Goal: Transaction & Acquisition: Obtain resource

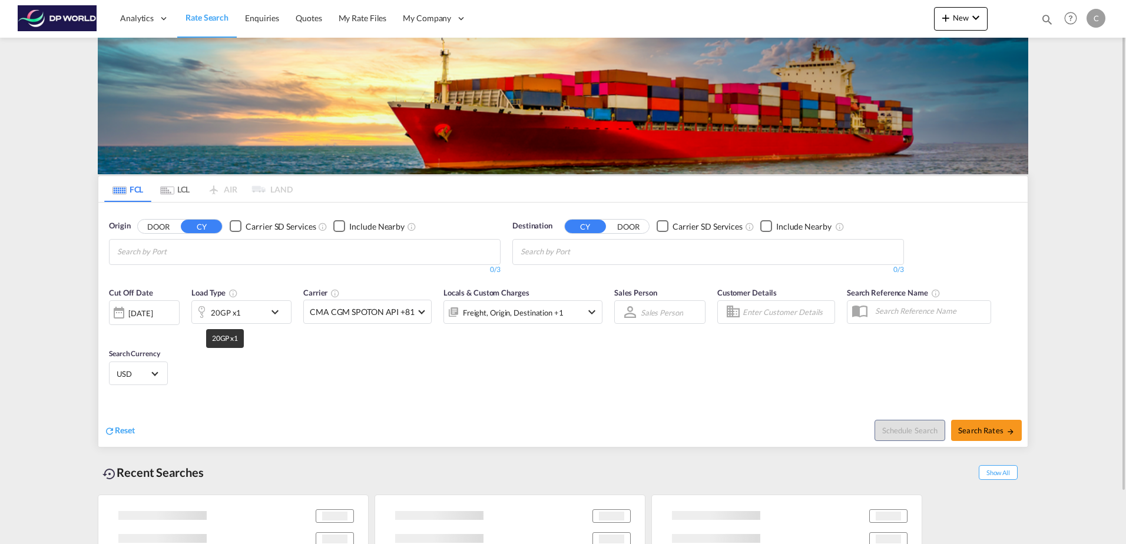
click at [234, 310] on div "20GP x1" at bounding box center [226, 313] width 30 height 16
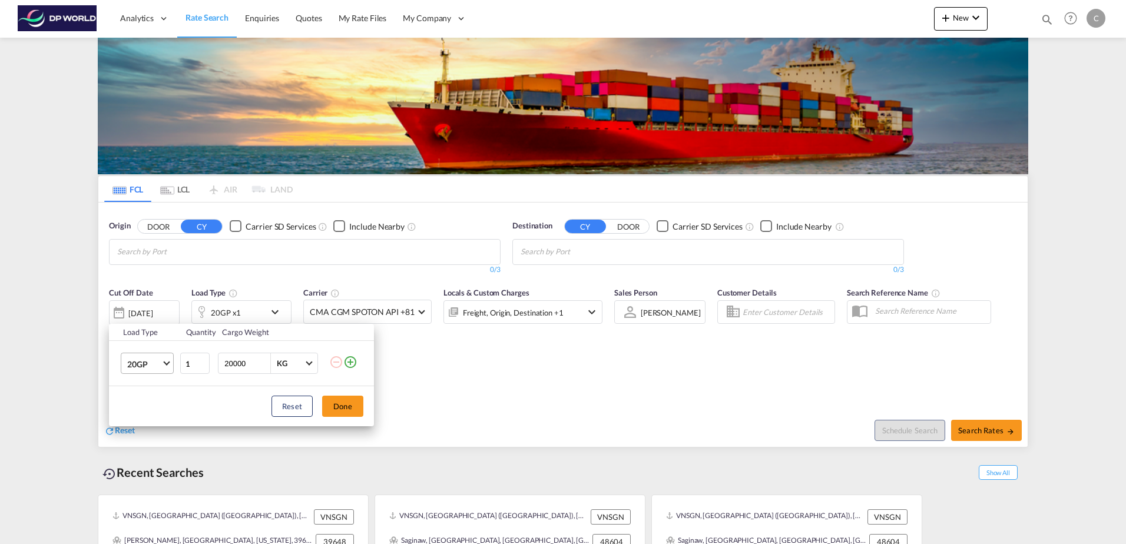
click at [158, 361] on span "20GP" at bounding box center [144, 365] width 34 height 12
click at [421, 391] on md-backdrop at bounding box center [563, 272] width 1126 height 544
click at [153, 259] on div "Load Type Quantity Cargo Weight 20GP 1 20000 KG KG Load type addition is restri…" at bounding box center [563, 272] width 1126 height 544
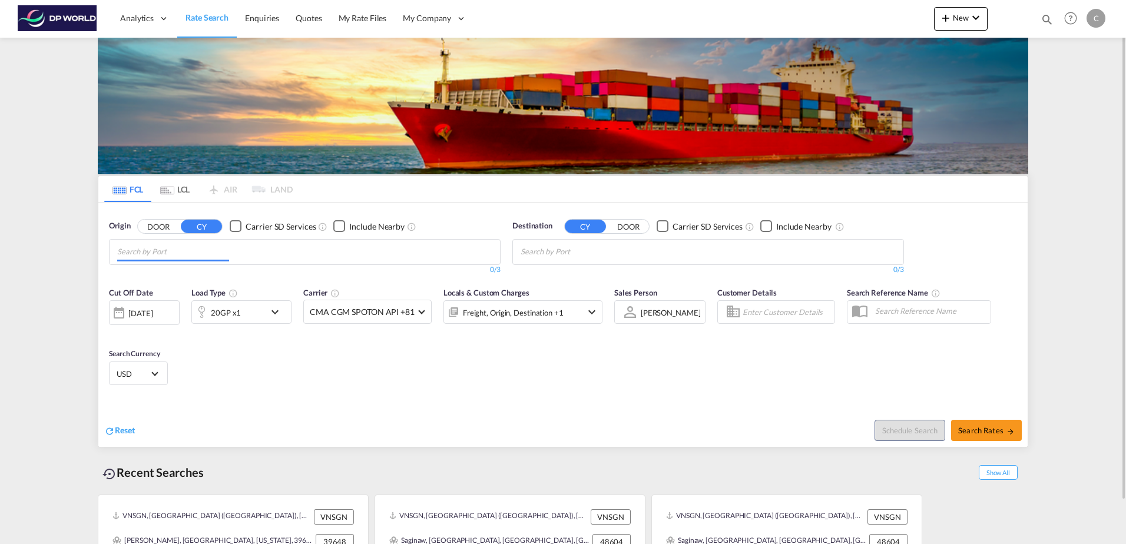
click at [153, 253] on input "Chips input." at bounding box center [173, 252] width 112 height 19
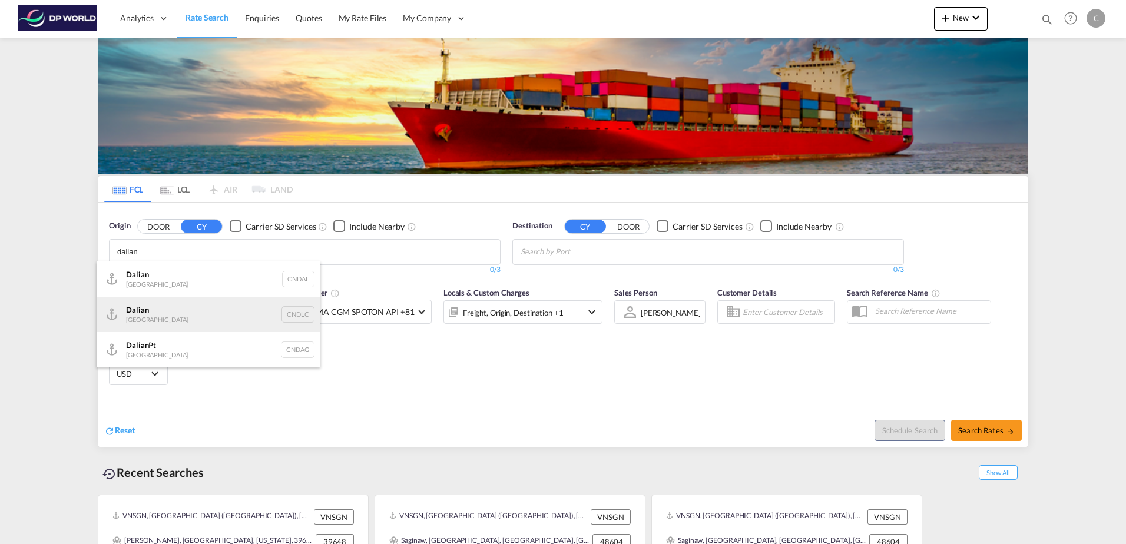
type input "dalian"
click at [216, 319] on div "Dalian China CNDLC" at bounding box center [209, 314] width 224 height 35
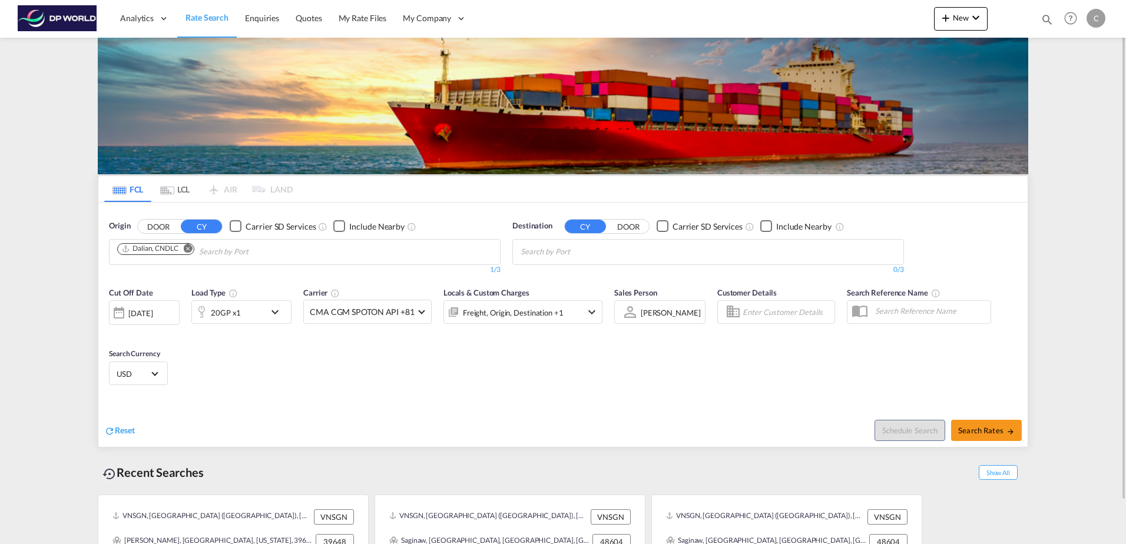
click at [625, 227] on button "DOOR" at bounding box center [628, 227] width 41 height 14
click at [609, 246] on input "Search by Door" at bounding box center [577, 252] width 112 height 19
paste input "Van Nuys, [US_STATE], 91405"
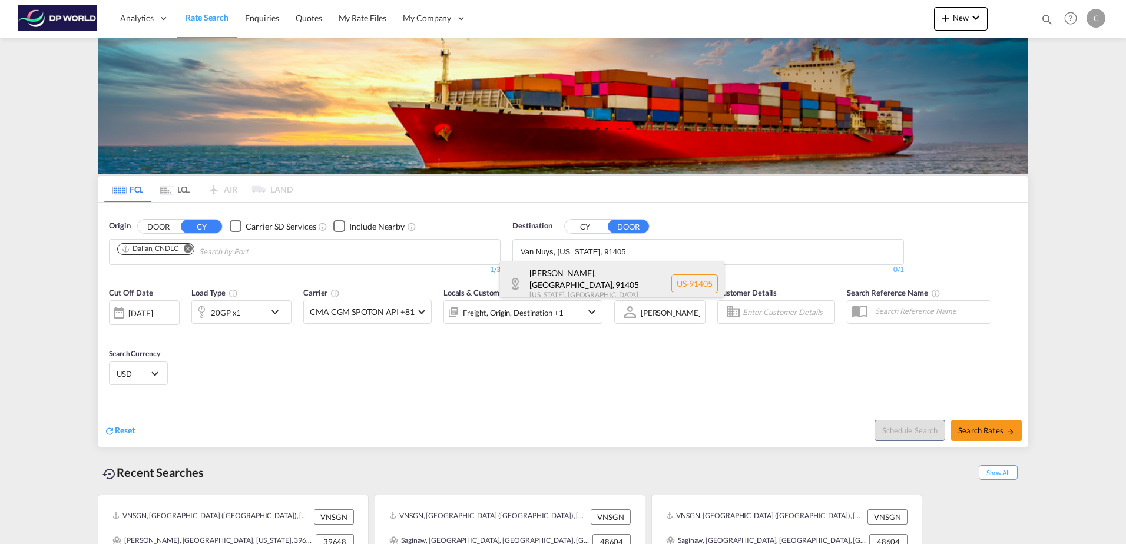
type input "Van Nuys, [US_STATE], 91405"
click at [620, 277] on div "[PERSON_NAME], [GEOGRAPHIC_DATA] , 91405 [US_STATE] , [GEOGRAPHIC_DATA] [GEOGRA…" at bounding box center [612, 284] width 224 height 45
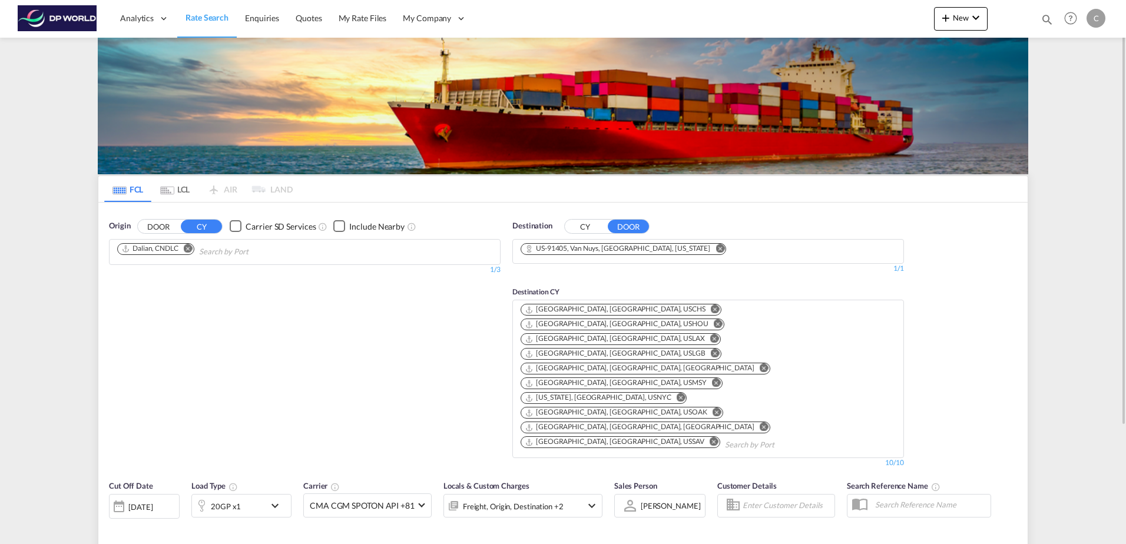
click at [252, 494] on div "20GP x1" at bounding box center [228, 506] width 73 height 24
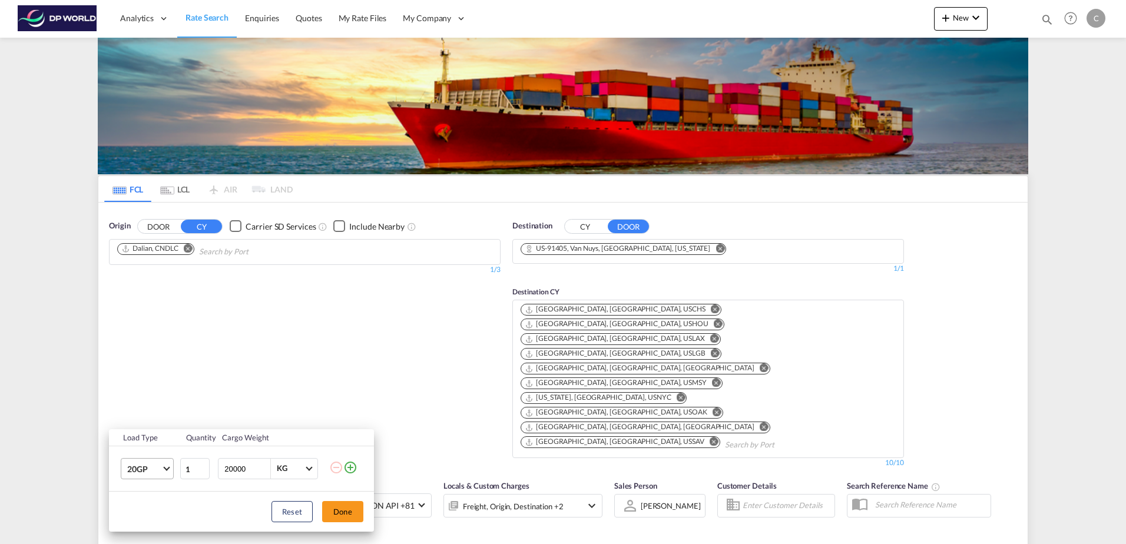
click at [154, 474] on span "20GP" at bounding box center [144, 470] width 34 height 12
click at [157, 450] on md-option "40HC" at bounding box center [158, 459] width 80 height 28
drag, startPoint x: 254, startPoint y: 468, endPoint x: 112, endPoint y: 464, distance: 142.0
click at [112, 464] on tr "40HC 1 20000 KG KG" at bounding box center [241, 469] width 265 height 45
type input "16000"
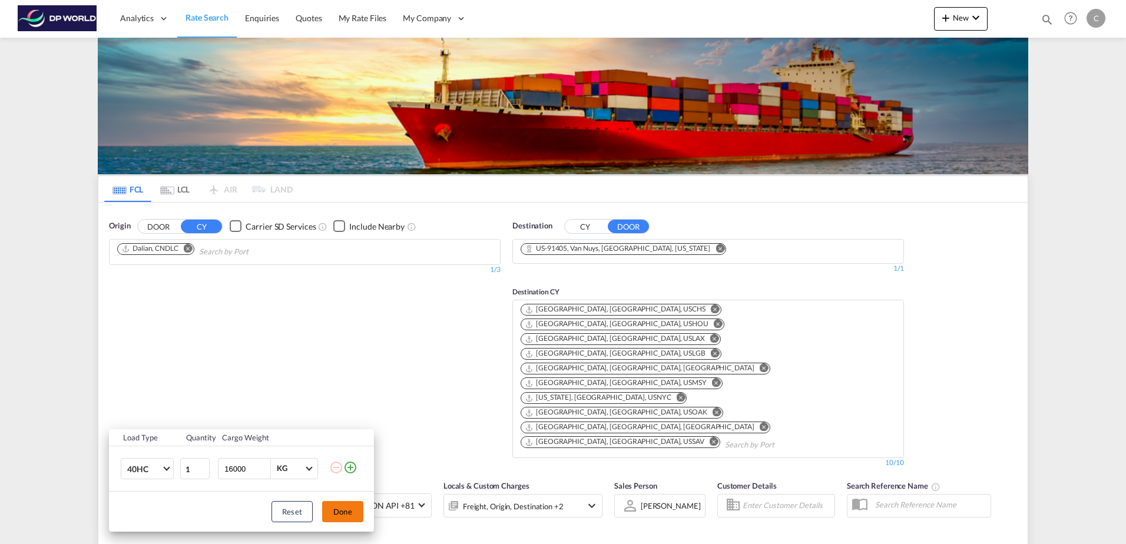
click at [330, 514] on button "Done" at bounding box center [342, 511] width 41 height 21
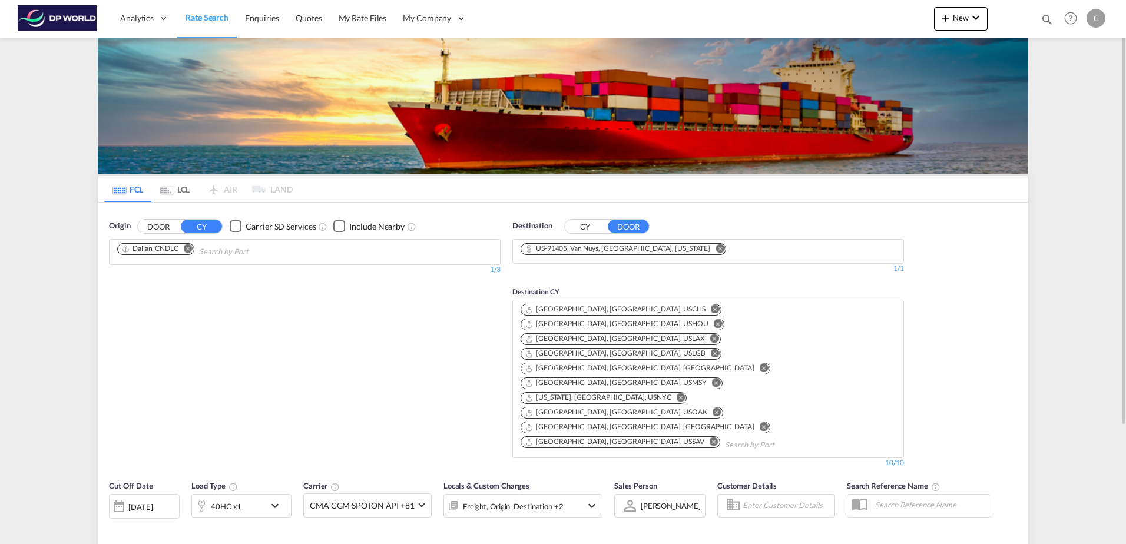
type input "CNDLC to 91405 / [DATE]"
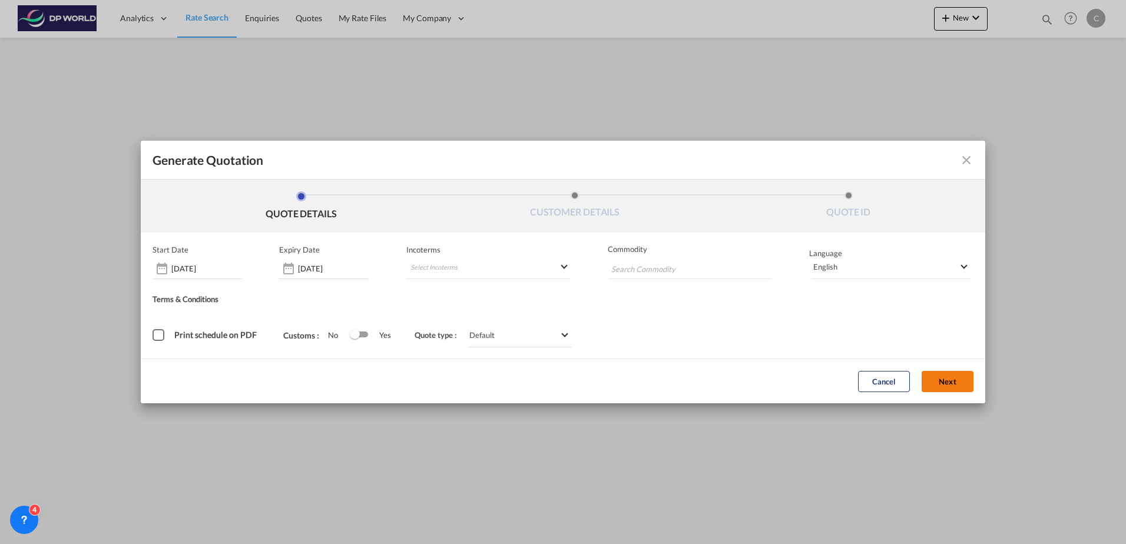
click at [947, 388] on button "Next" at bounding box center [948, 381] width 52 height 21
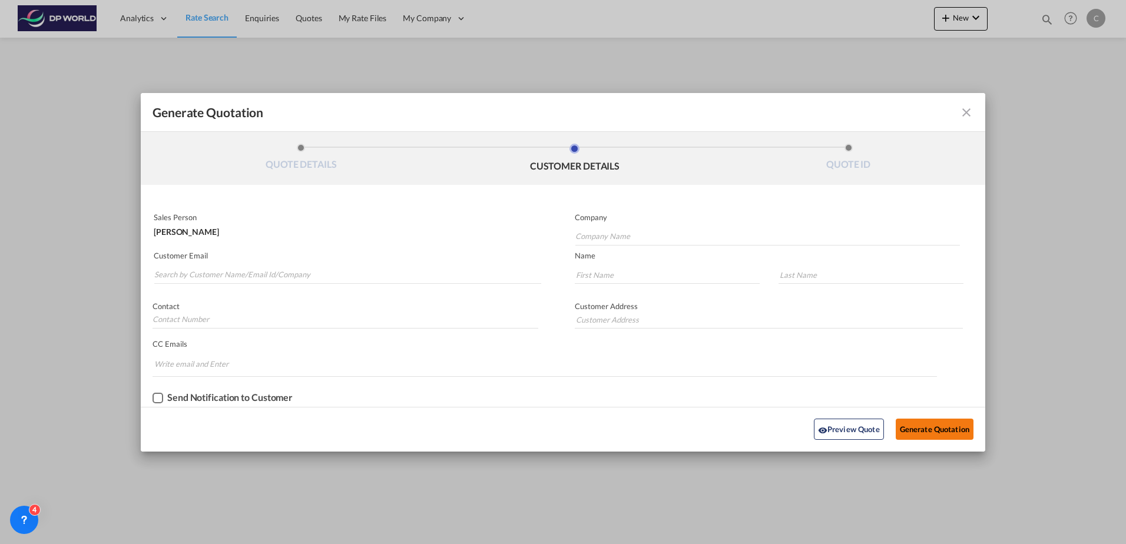
click at [940, 432] on button "Generate Quotation" at bounding box center [935, 429] width 78 height 21
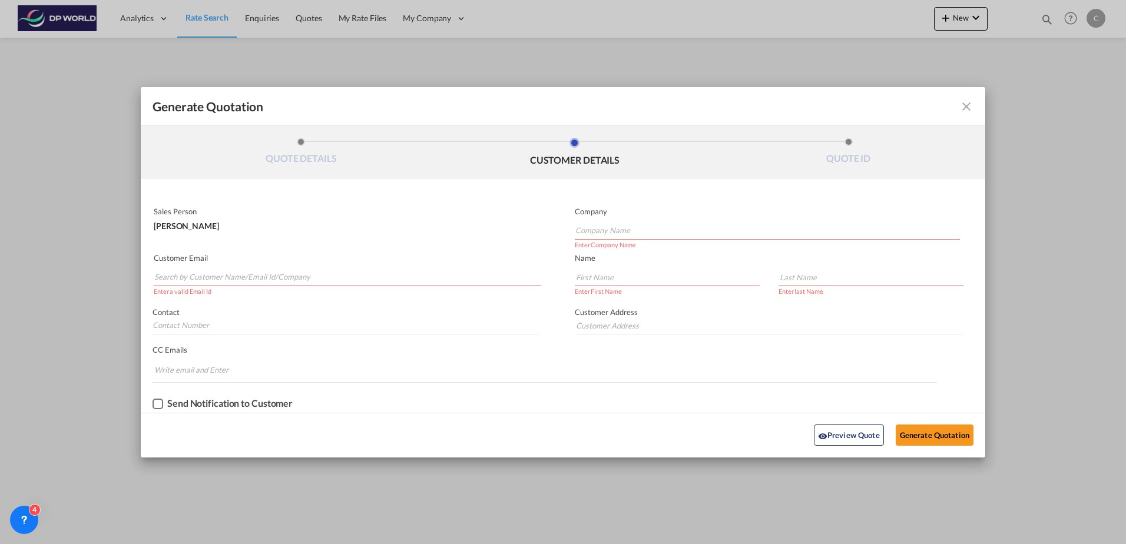
click at [260, 274] on input "Search by Customer Name/Email Id/Company" at bounding box center [347, 278] width 387 height 18
click at [262, 278] on input "Search by Customer Name/Email Id/Company" at bounding box center [347, 278] width 387 height 18
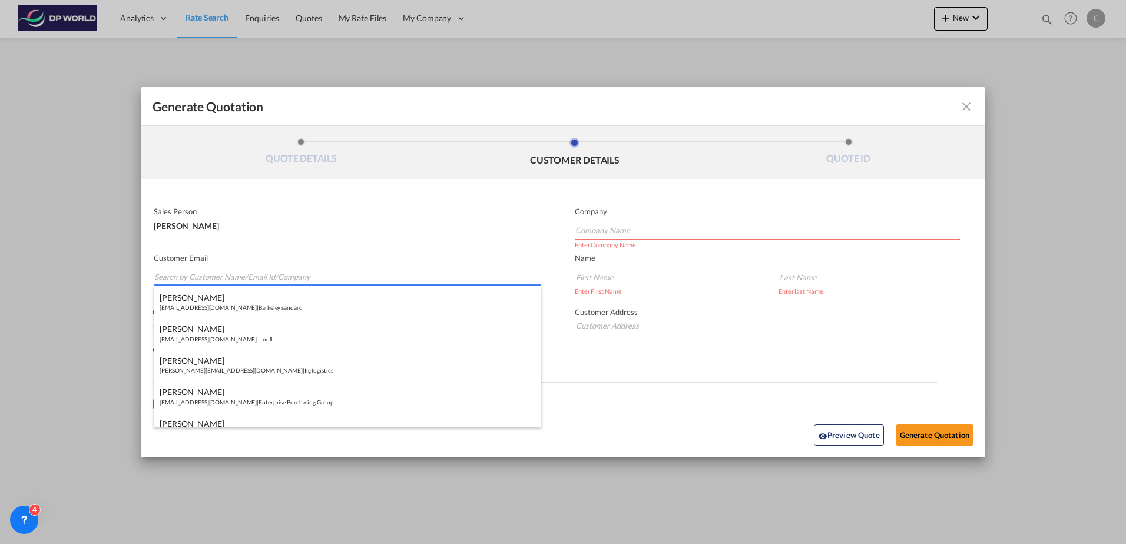
paste input "[PERSON_NAME][EMAIL_ADDRESS][DOMAIN_NAME]"
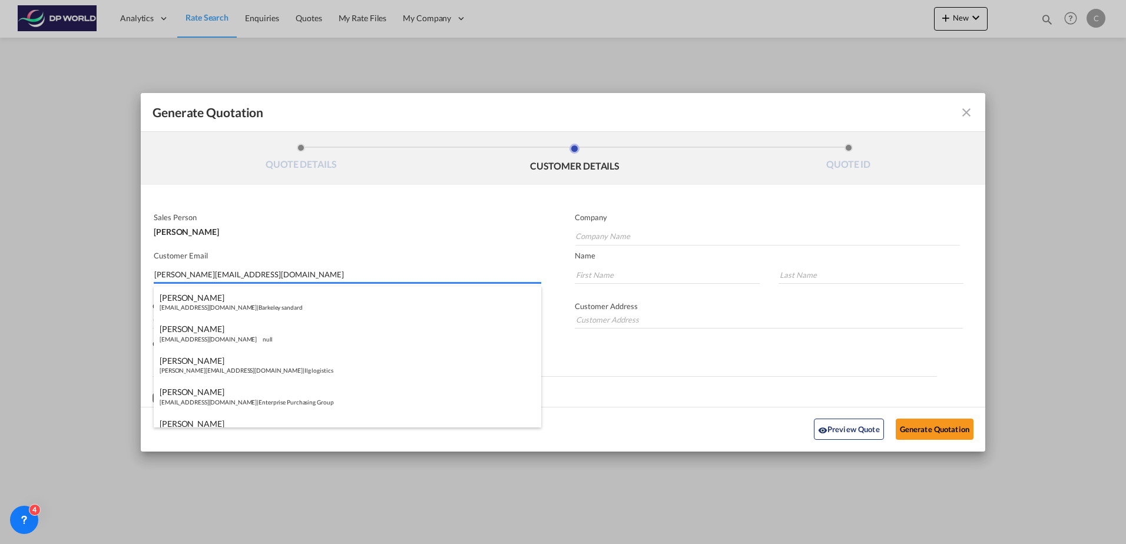
type input "[PERSON_NAME][EMAIL_ADDRESS][DOMAIN_NAME]"
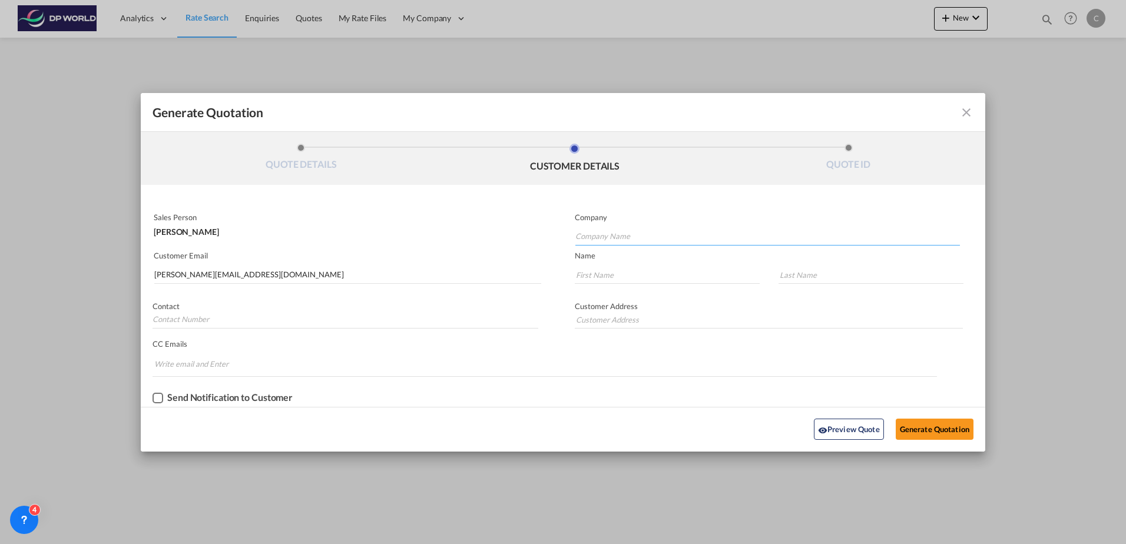
click at [590, 237] on input "Company Name" at bounding box center [768, 237] width 385 height 18
paste input "STANDARD MACHINE TOOLS"
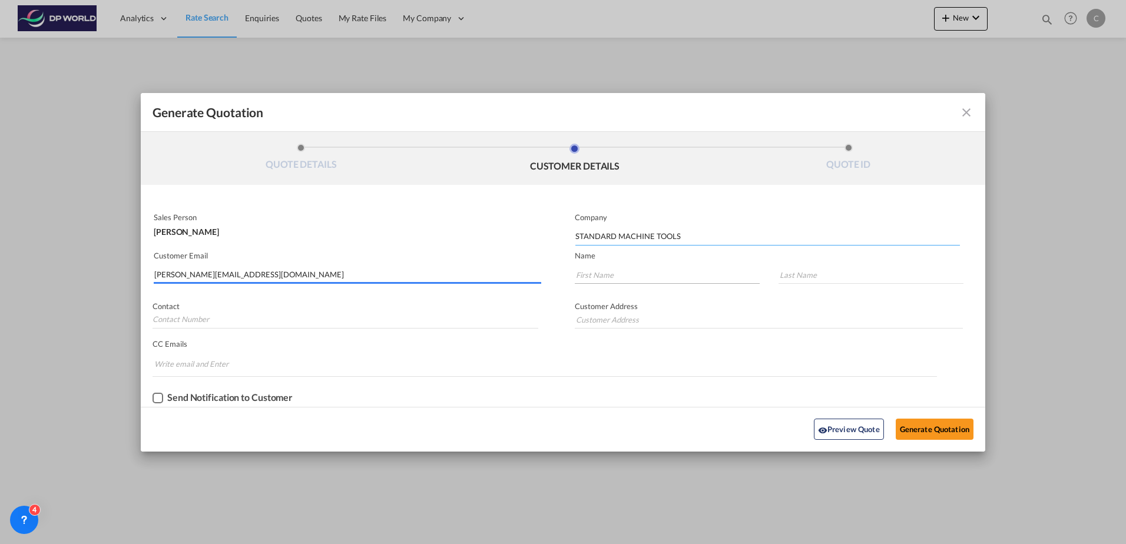
type input "STANDARD MACHINE TOOLS"
click at [611, 276] on input "Generate QuotationQUOTE ..." at bounding box center [667, 275] width 185 height 18
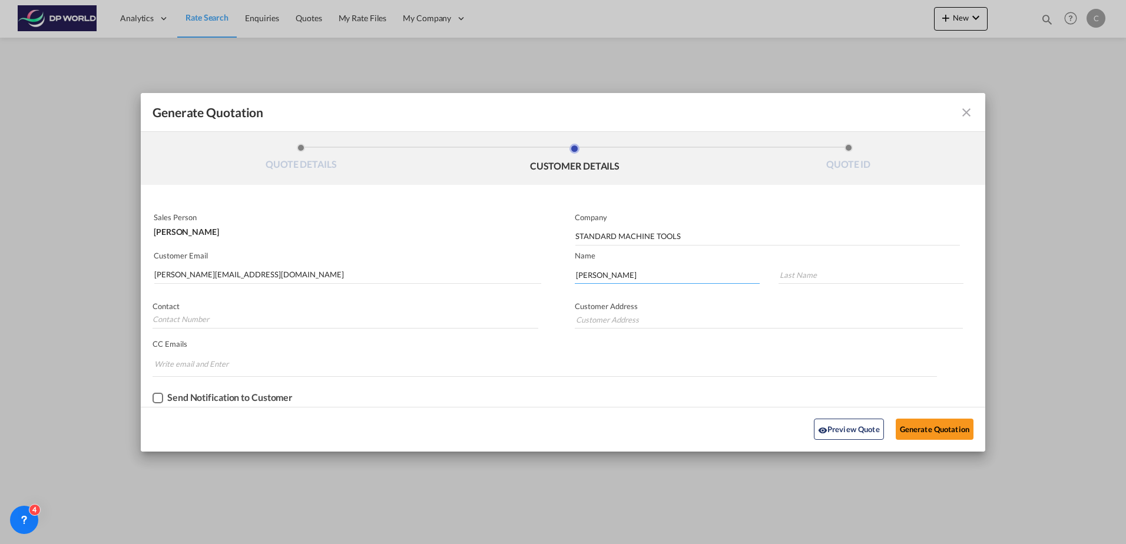
type input "[PERSON_NAME]"
click at [909, 431] on button "Generate Quotation" at bounding box center [935, 429] width 78 height 21
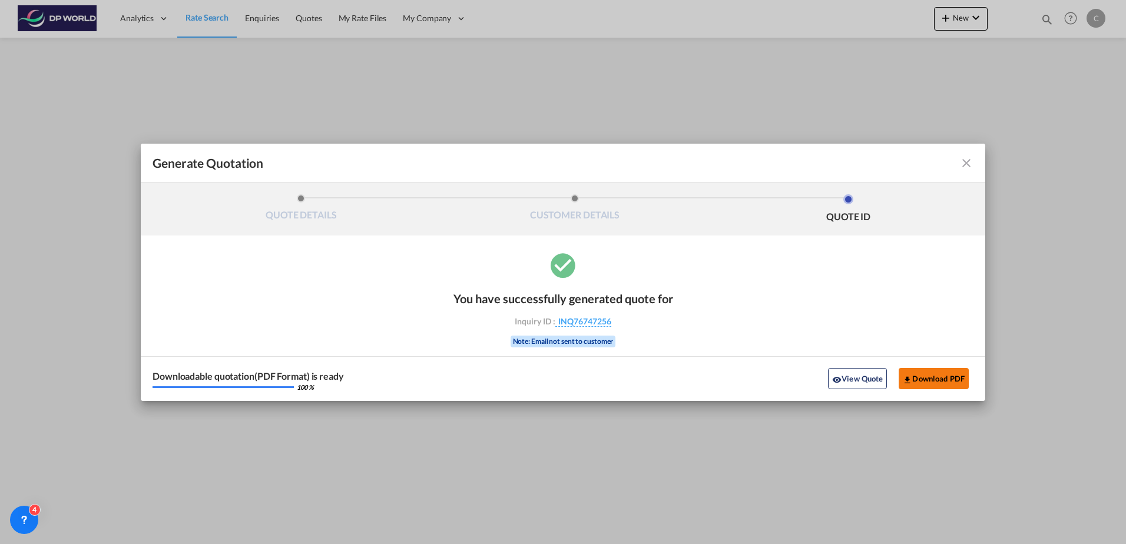
click at [921, 379] on button "Download PDF" at bounding box center [934, 378] width 70 height 21
click at [970, 161] on md-icon "icon-close fg-AAA8AD cursor m-0" at bounding box center [967, 163] width 14 height 14
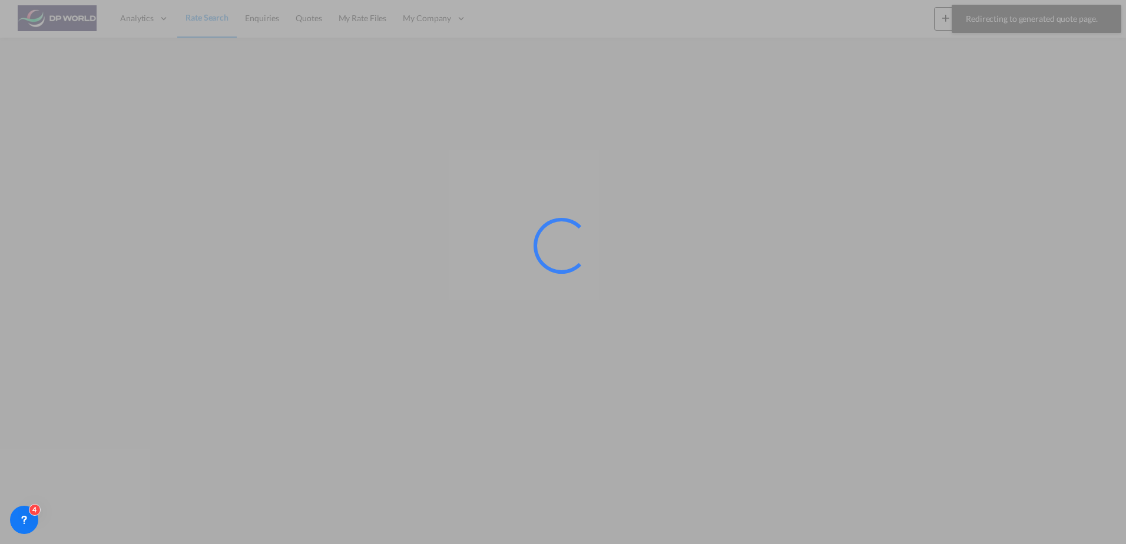
click at [674, 81] on div at bounding box center [563, 272] width 1126 height 544
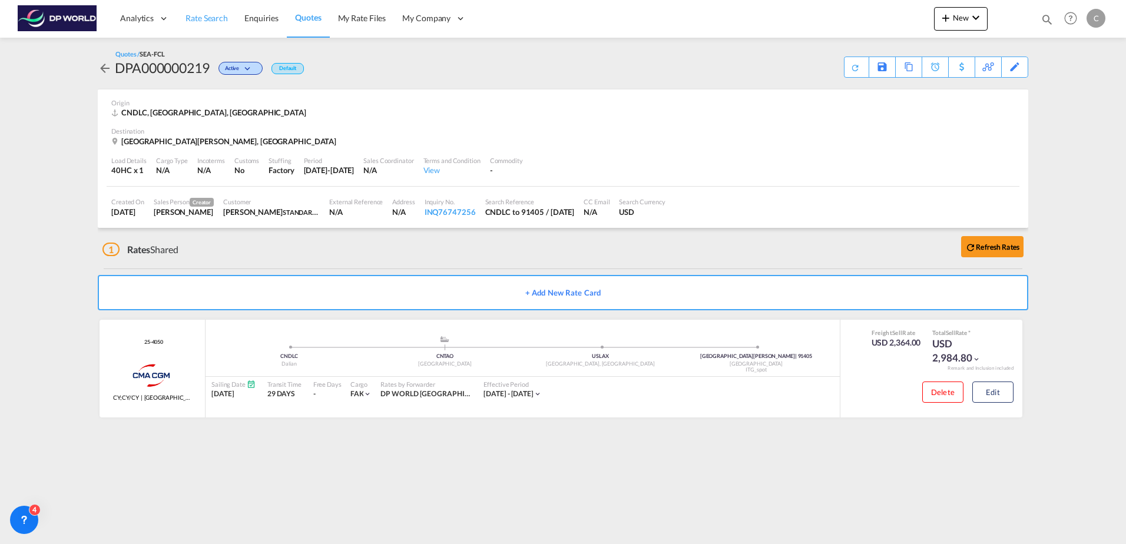
click at [198, 19] on span "Rate Search" at bounding box center [207, 18] width 42 height 10
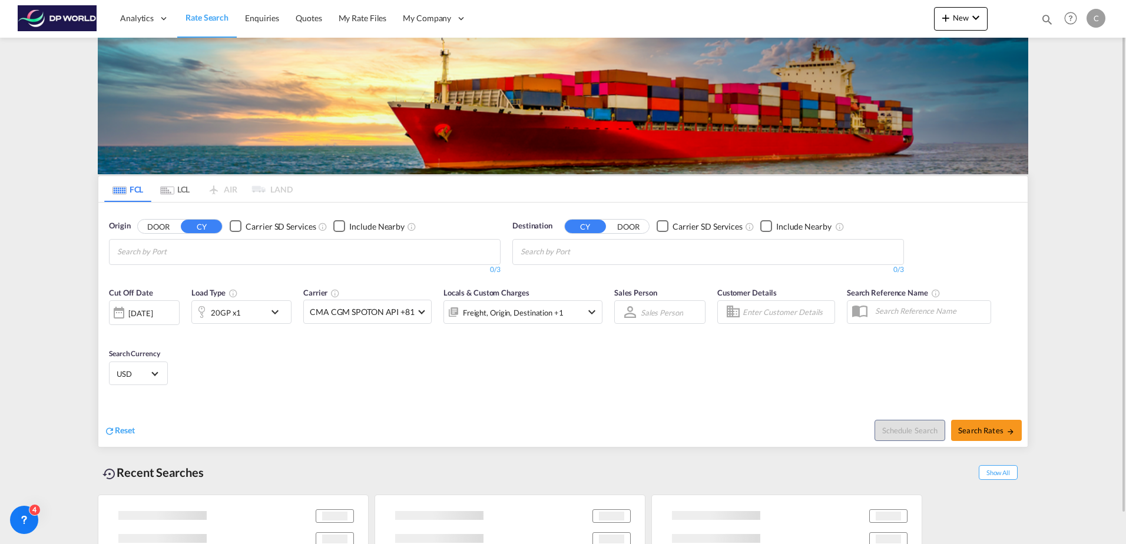
click at [238, 249] on md-chips at bounding box center [305, 252] width 391 height 25
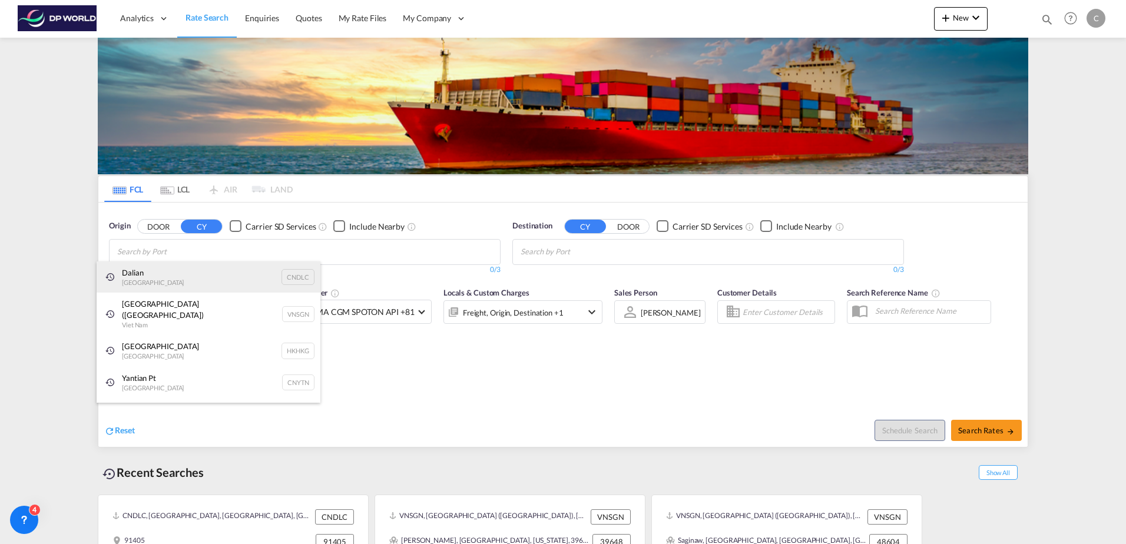
click at [242, 290] on div "Dalian China CNDLC" at bounding box center [209, 278] width 224 height 32
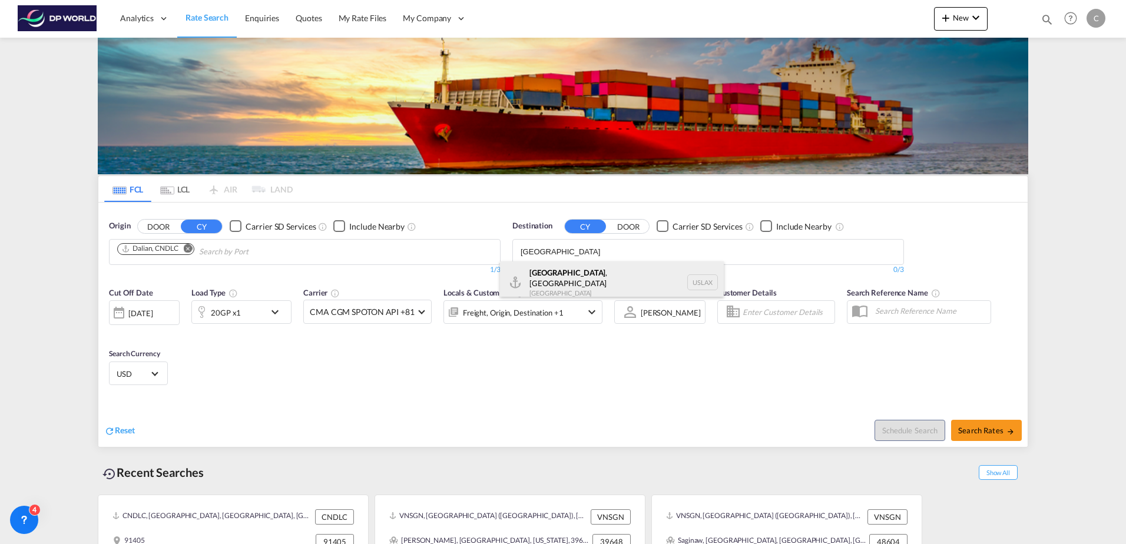
type input "[GEOGRAPHIC_DATA]"
click at [557, 289] on div "[GEOGRAPHIC_DATA] , [GEOGRAPHIC_DATA] [GEOGRAPHIC_DATA] USLAX" at bounding box center [612, 283] width 224 height 42
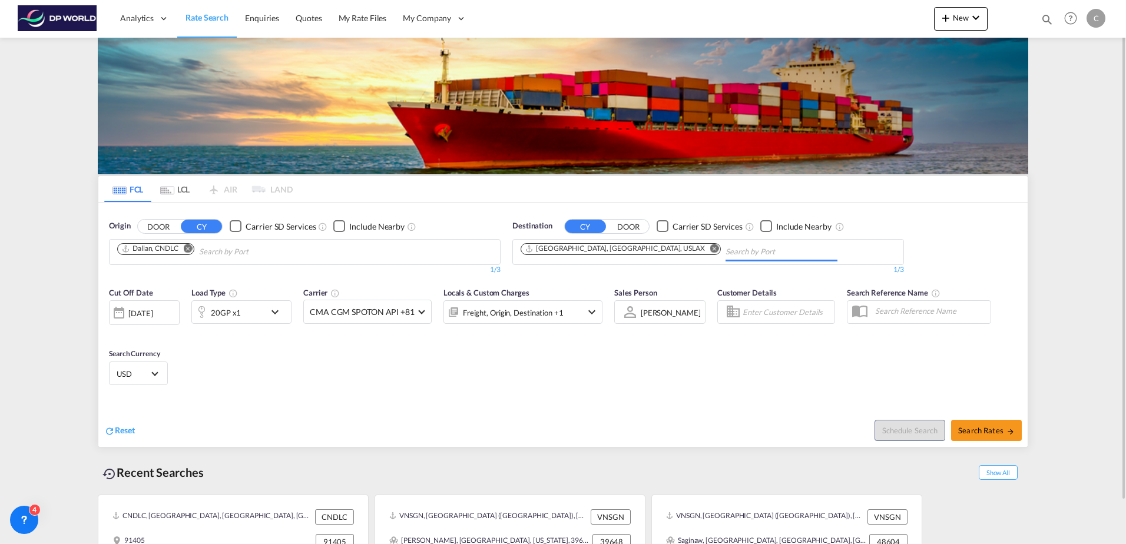
click at [240, 315] on div "20GP x1" at bounding box center [228, 312] width 73 height 24
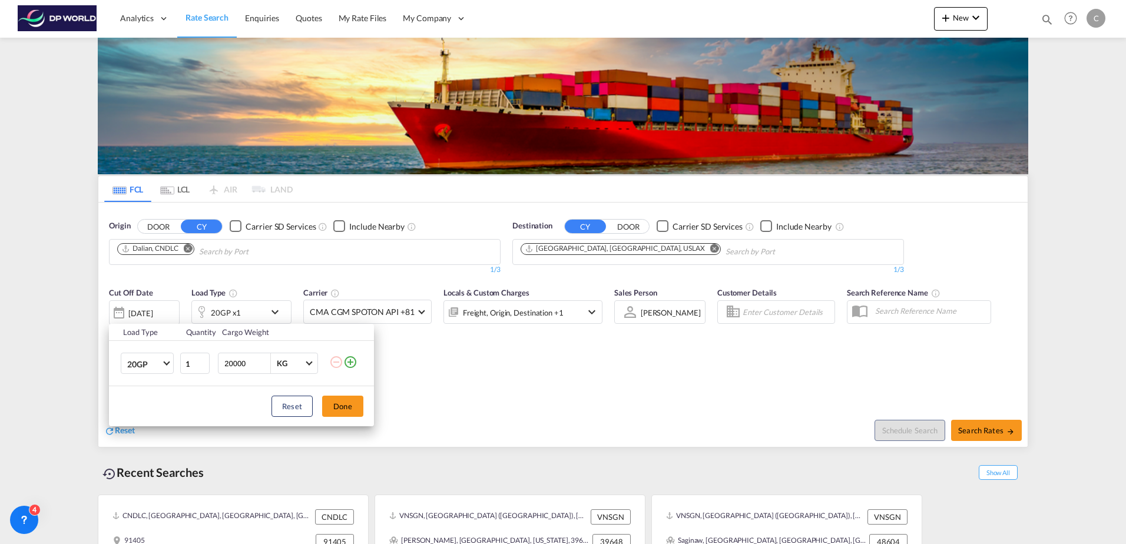
click at [166, 362] on span "Choose: \a20GP" at bounding box center [166, 362] width 6 height 6
click at [161, 424] on md-option "40HC" at bounding box center [158, 420] width 80 height 28
click at [239, 363] on input "20000" at bounding box center [246, 363] width 47 height 20
drag, startPoint x: 250, startPoint y: 364, endPoint x: 137, endPoint y: 365, distance: 113.1
click at [140, 365] on tr "40HC 1 20000 KG KG" at bounding box center [241, 363] width 265 height 45
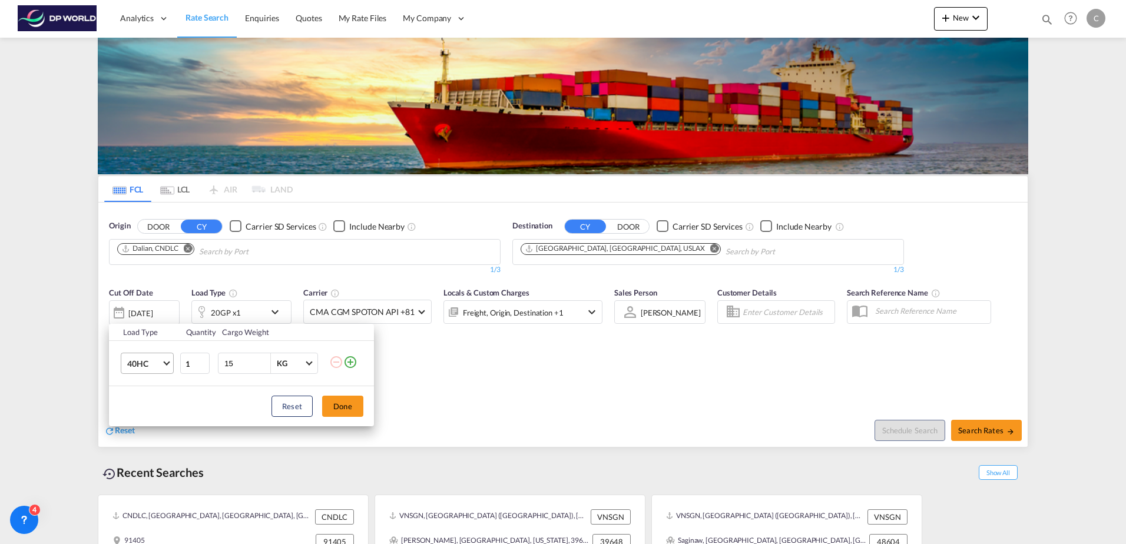
type input "1"
type input "16000"
click at [349, 405] on button "Done" at bounding box center [342, 406] width 41 height 21
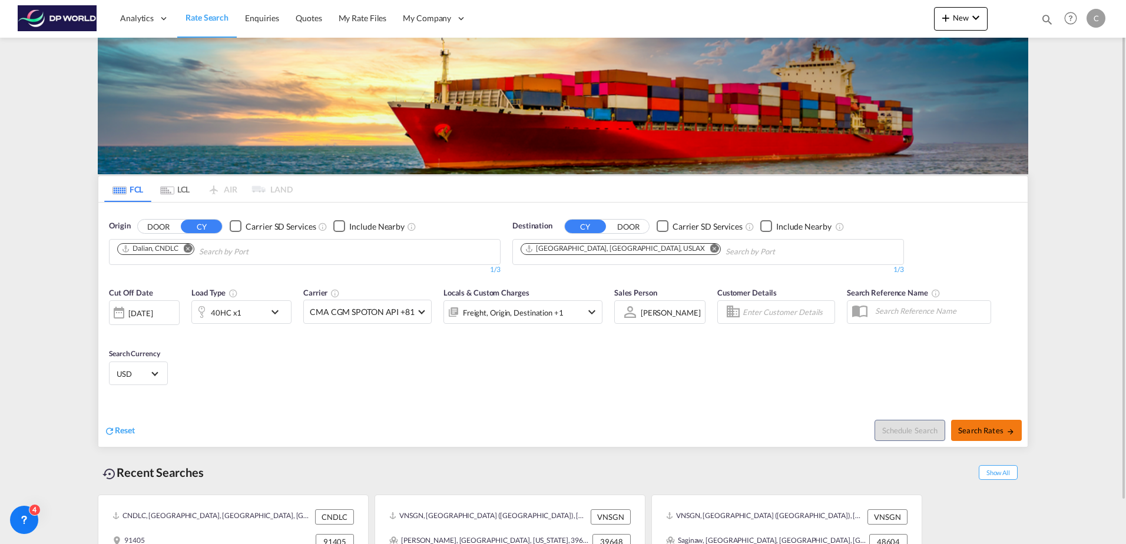
click at [960, 431] on span "Search Rates" at bounding box center [986, 430] width 57 height 9
type input "CNDLC to USLAX / [DATE]"
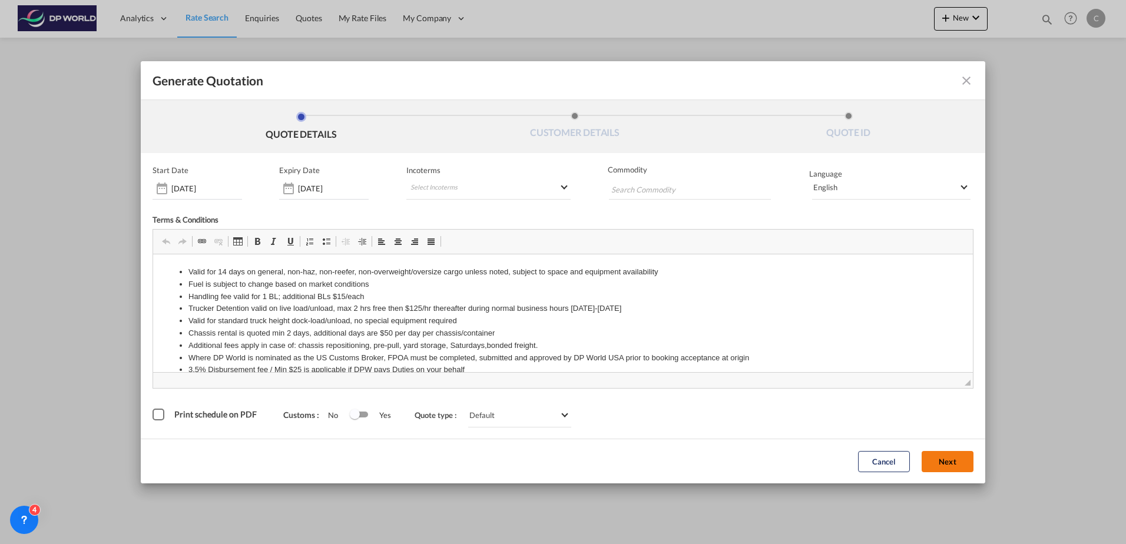
click at [960, 464] on button "Next" at bounding box center [948, 461] width 52 height 21
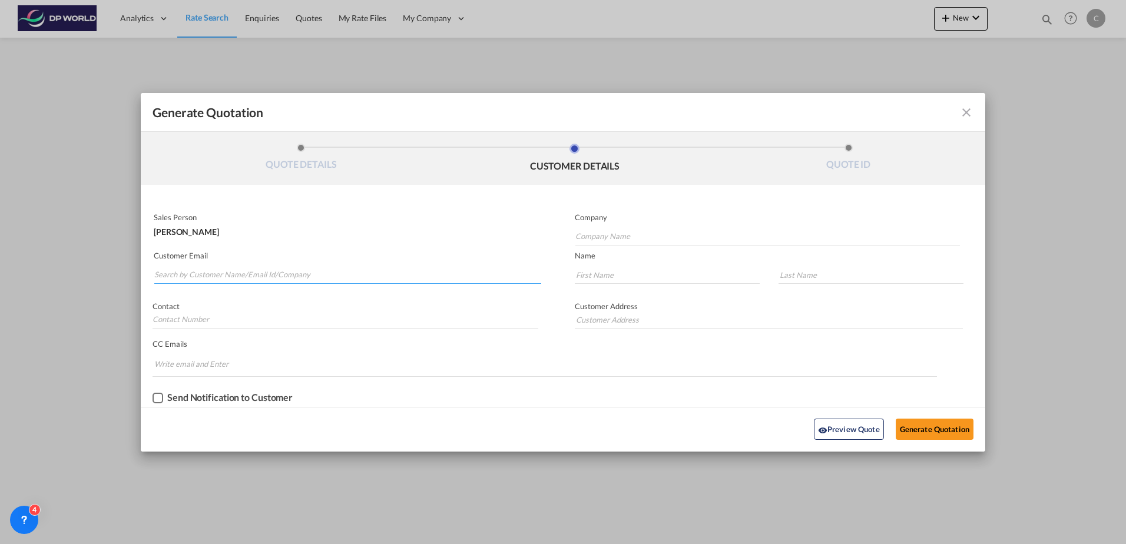
click at [280, 275] on input "Search by Customer Name/Email Id/Company" at bounding box center [347, 275] width 387 height 18
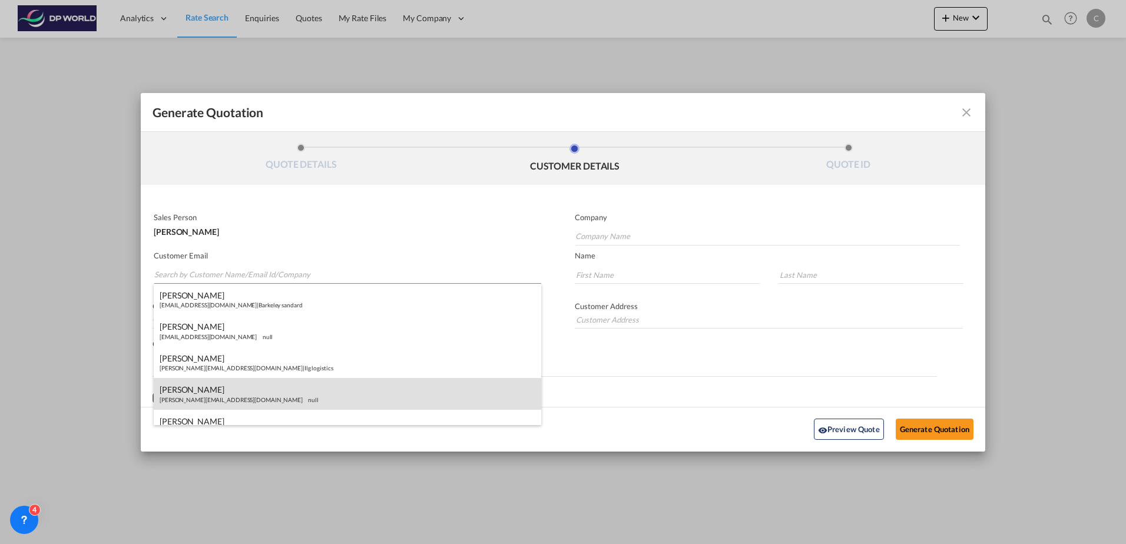
click at [287, 385] on div "[PERSON_NAME] [PERSON_NAME][EMAIL_ADDRESS][DOMAIN_NAME] null" at bounding box center [348, 394] width 388 height 32
type input "STANDARD MACHINE TOOLS"
type input "[PERSON_NAME][EMAIL_ADDRESS][DOMAIN_NAME]"
type input "[PERSON_NAME]"
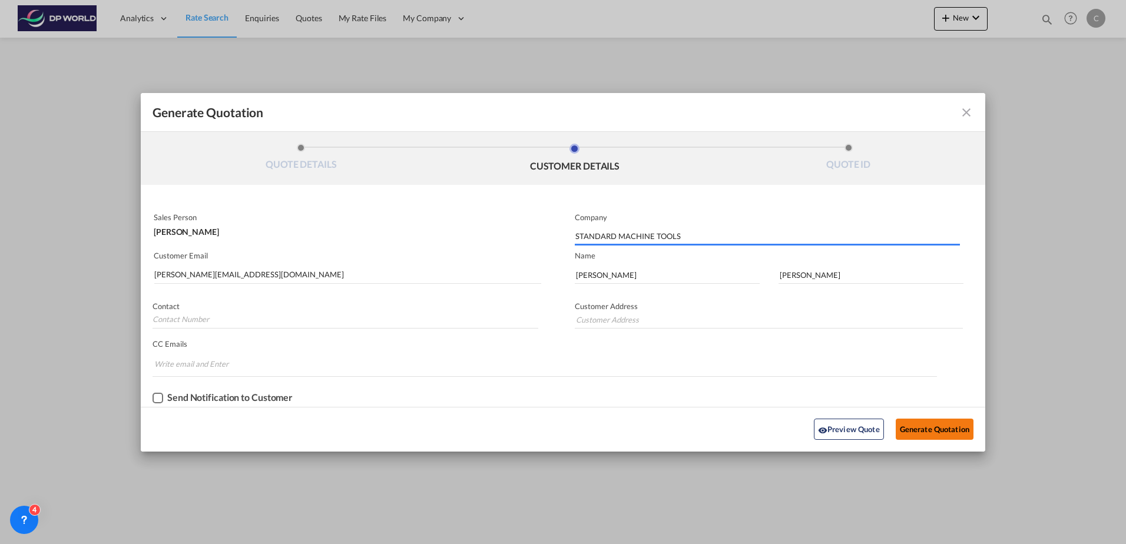
click at [947, 432] on button "Generate Quotation" at bounding box center [935, 429] width 78 height 21
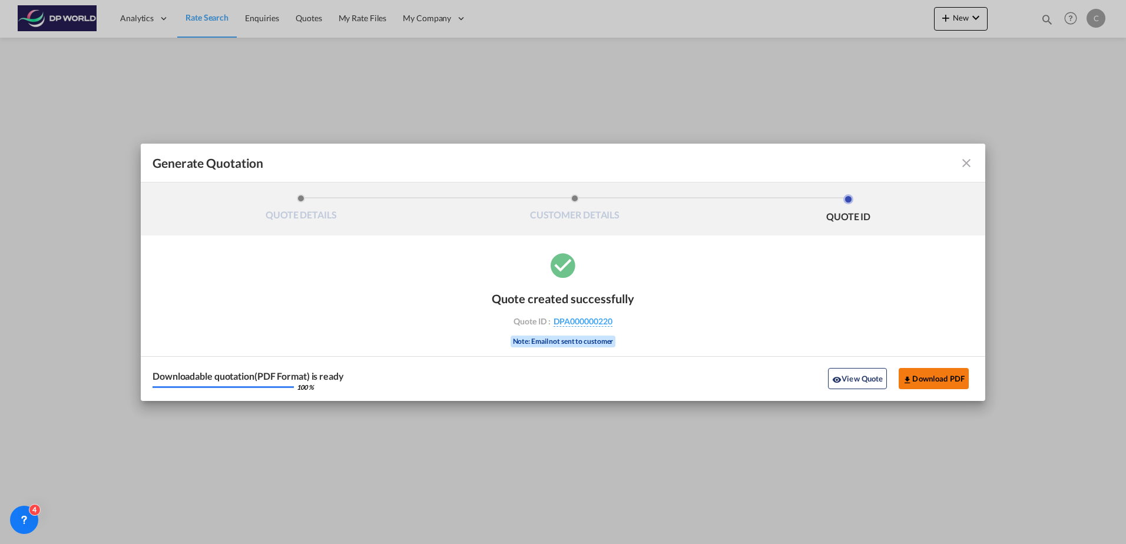
click at [947, 384] on button "Download PDF" at bounding box center [934, 378] width 70 height 21
click at [964, 164] on md-icon "icon-close fg-AAA8AD cursor m-0" at bounding box center [967, 163] width 14 height 14
